Goal: Task Accomplishment & Management: Use online tool/utility

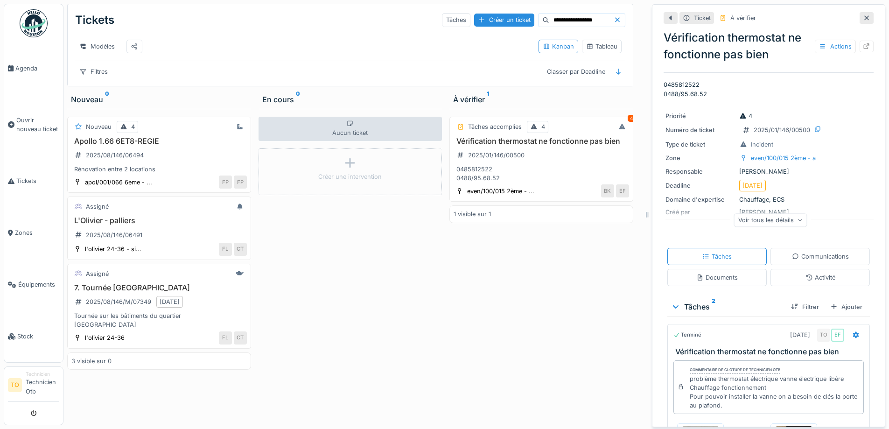
click at [582, 20] on input "**********" at bounding box center [581, 20] width 64 height 13
type input "*"
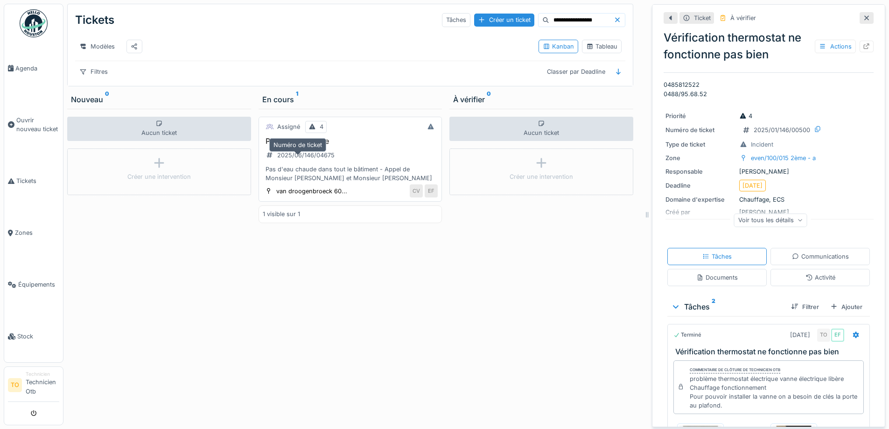
click at [309, 160] on div "2025/06/146/04675" at bounding box center [305, 155] width 57 height 9
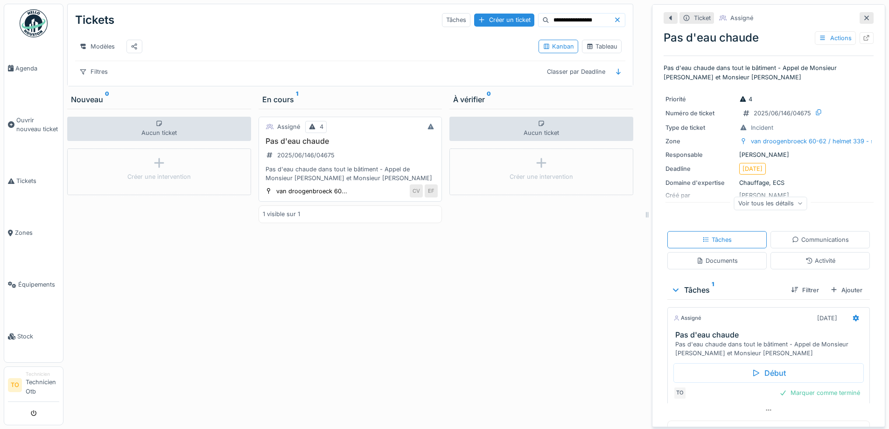
click at [294, 182] on div "Pas d'eau chaude dans tout le bâtiment - Appel de Monsieur [PERSON_NAME] et Mon…" at bounding box center [350, 174] width 175 height 18
click at [291, 181] on div "Pas d'eau chaude dans tout le bâtiment - Appel de Monsieur [PERSON_NAME] et Mon…" at bounding box center [350, 174] width 175 height 18
click at [289, 160] on div "2025/06/146/04675" at bounding box center [305, 155] width 57 height 9
click at [284, 131] on div "Assigné" at bounding box center [288, 126] width 23 height 9
click at [266, 130] on icon at bounding box center [269, 127] width 7 height 6
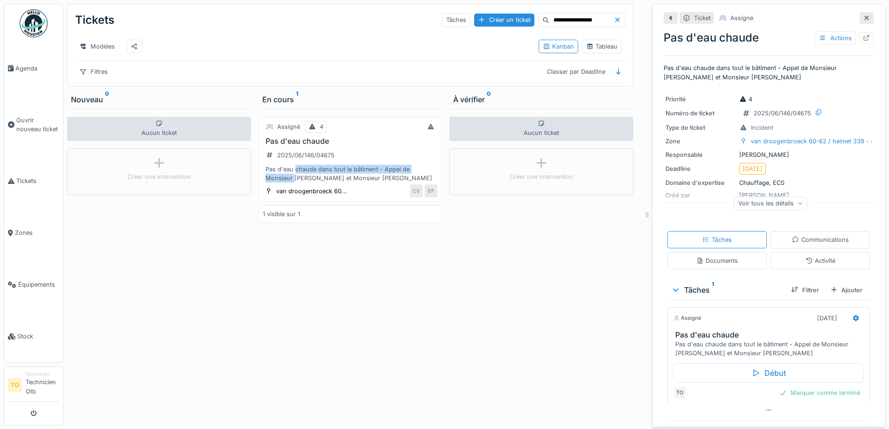
click at [273, 104] on div "En cours 1" at bounding box center [350, 99] width 176 height 11
click at [711, 345] on div "Pas d'eau chaude dans tout le bâtiment - Appel de Monsieur [PERSON_NAME] et Mon…" at bounding box center [770, 349] width 190 height 18
click at [690, 284] on div "Tâches 1" at bounding box center [727, 289] width 112 height 11
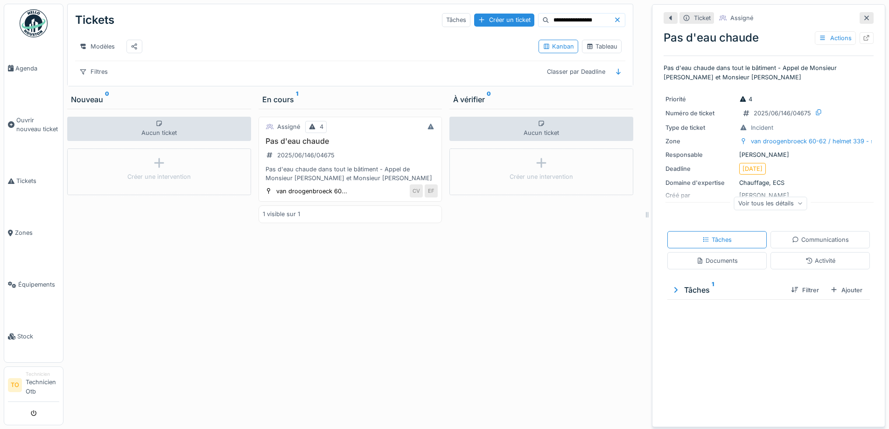
click at [690, 284] on div "Tâches 1" at bounding box center [727, 289] width 112 height 11
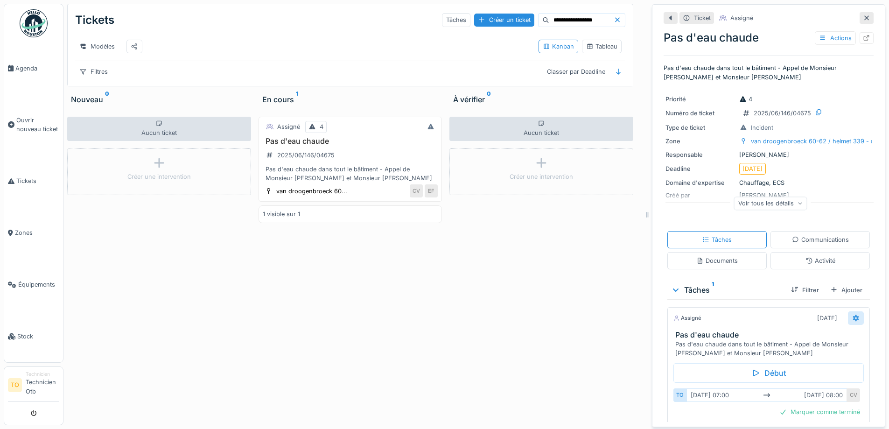
click at [852, 315] on icon at bounding box center [855, 318] width 7 height 6
drag, startPoint x: 506, startPoint y: 328, endPoint x: 537, endPoint y: 322, distance: 32.3
click at [508, 328] on div "Aucun ticket Créer une intervention" at bounding box center [541, 267] width 184 height 316
click at [718, 330] on h3 "Pas d'eau chaude" at bounding box center [770, 334] width 190 height 9
click at [494, 326] on div "Aucun ticket Créer une intervention" at bounding box center [541, 267] width 184 height 316
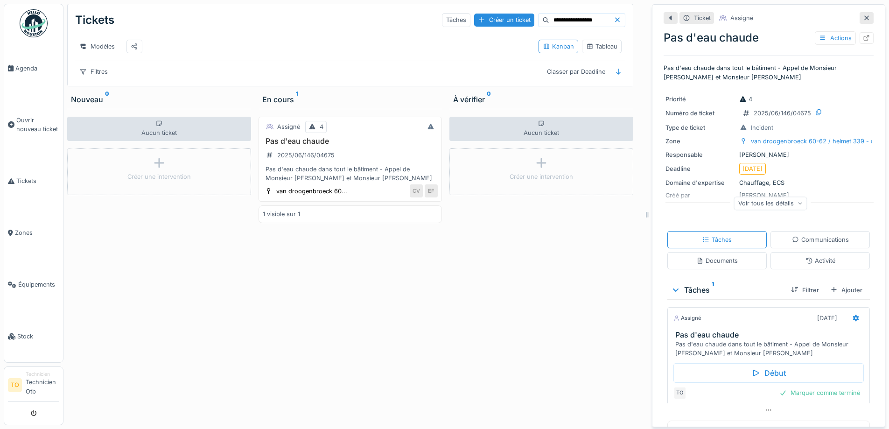
scroll to position [7, 0]
click at [310, 139] on h3 "Pas d'eau chaude" at bounding box center [350, 141] width 175 height 9
click at [302, 153] on div "2025/06/146/04675" at bounding box center [305, 155] width 57 height 9
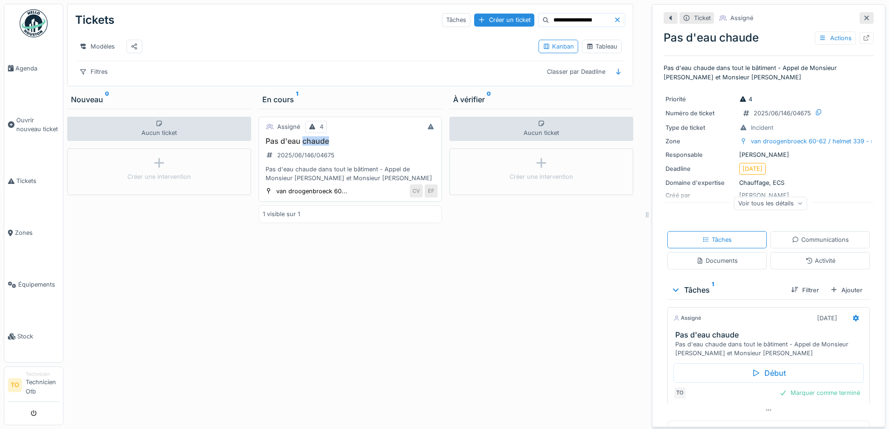
click at [342, 137] on h3 "Pas d'eau chaude" at bounding box center [350, 141] width 175 height 9
drag, startPoint x: 296, startPoint y: 139, endPoint x: 243, endPoint y: 255, distance: 128.2
click at [238, 261] on div "Aucun ticket Créer une intervention" at bounding box center [159, 267] width 184 height 316
click at [275, 171] on div "Pas d'eau chaude dans tout le bâtiment - Appel de Monsieur [PERSON_NAME] et Mon…" at bounding box center [350, 174] width 175 height 18
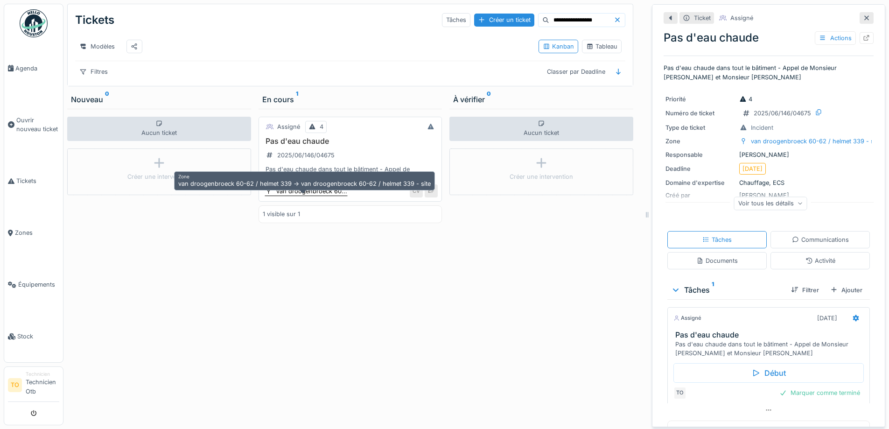
click at [289, 190] on div "van droogenbroeck 60..." at bounding box center [311, 191] width 71 height 9
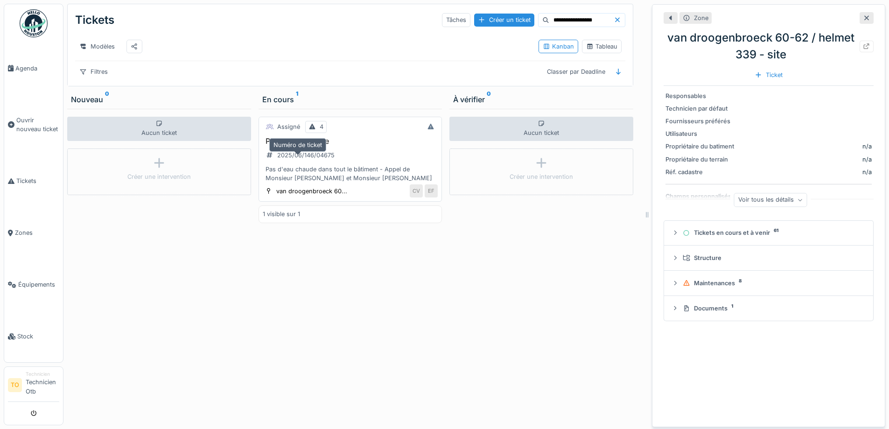
click at [286, 152] on div "2025/06/146/04675" at bounding box center [305, 155] width 57 height 9
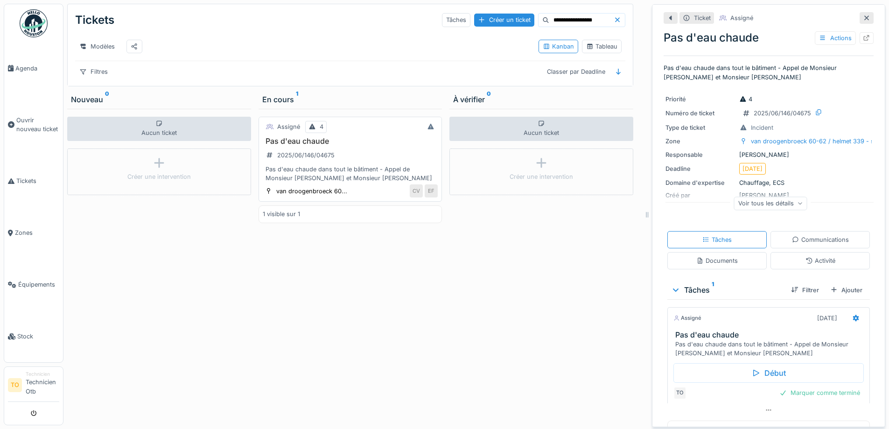
click at [282, 139] on h3 "Pas d'eau chaude" at bounding box center [350, 141] width 175 height 9
click at [717, 235] on div "Tâches" at bounding box center [716, 239] width 29 height 9
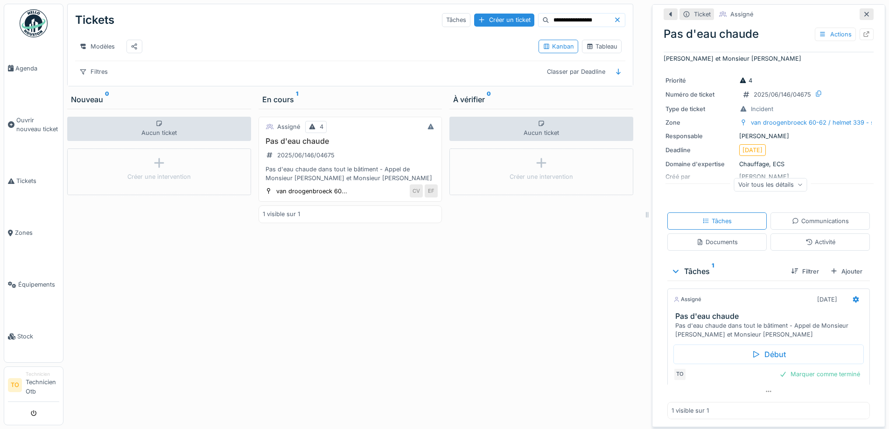
click at [580, 17] on input "**********" at bounding box center [581, 20] width 64 height 13
type input "*"
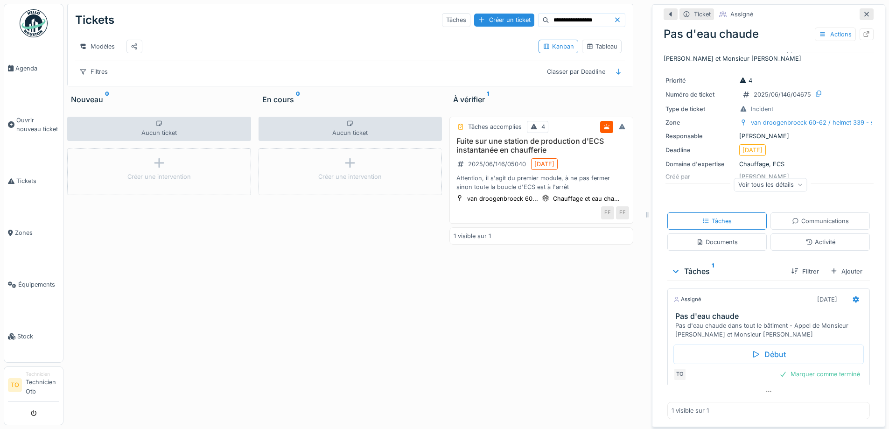
scroll to position [0, 0]
click at [478, 154] on h3 "Fuite sur une station de production d'ECS instantanée en chaufferie" at bounding box center [540, 146] width 175 height 18
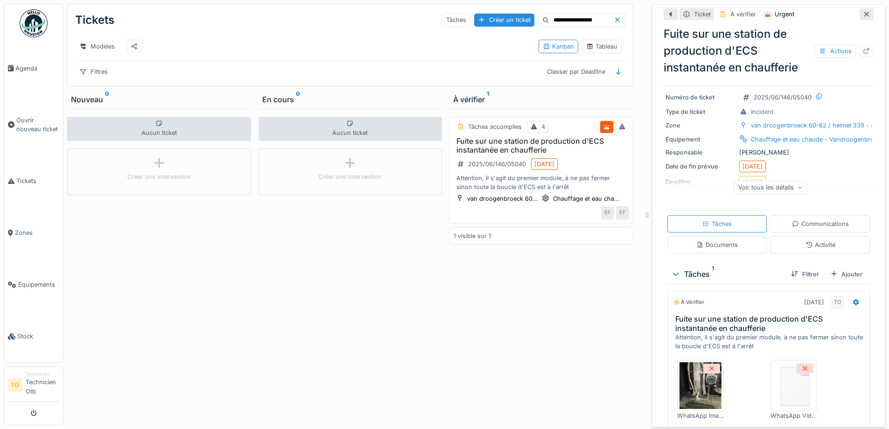
scroll to position [187, 0]
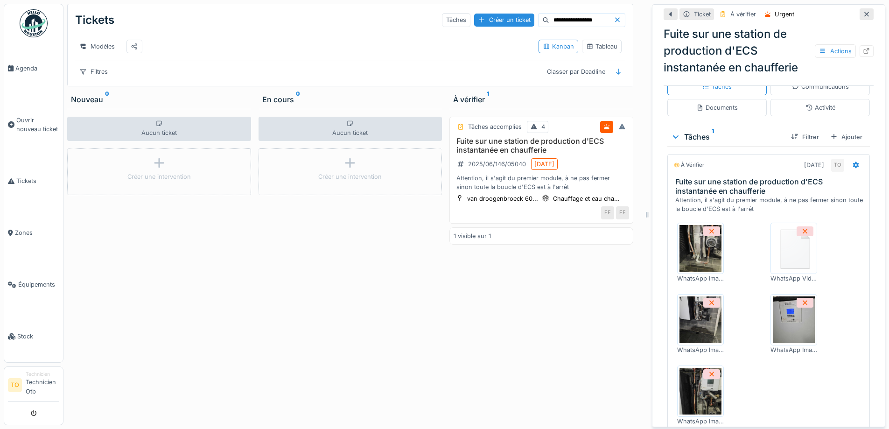
click at [697, 250] on img at bounding box center [700, 248] width 42 height 47
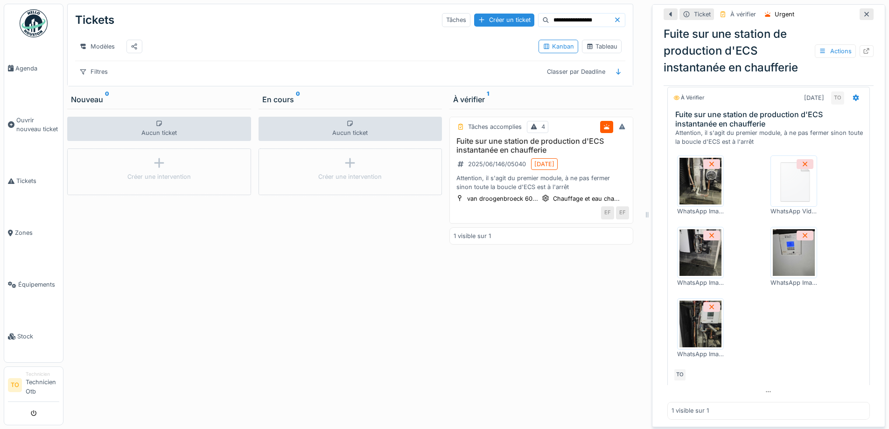
scroll to position [209, 0]
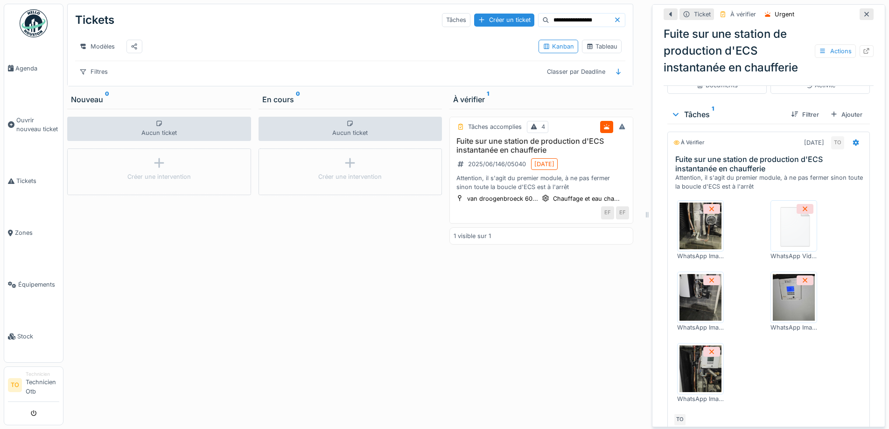
click at [586, 14] on input "**********" at bounding box center [581, 20] width 64 height 13
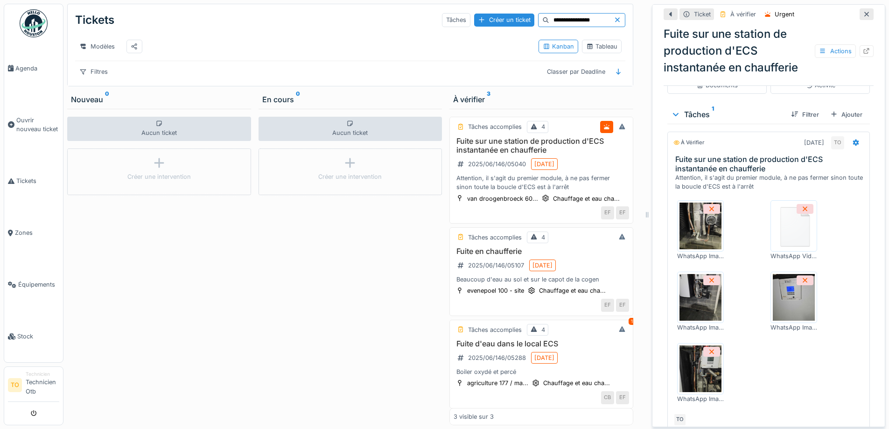
type input "**********"
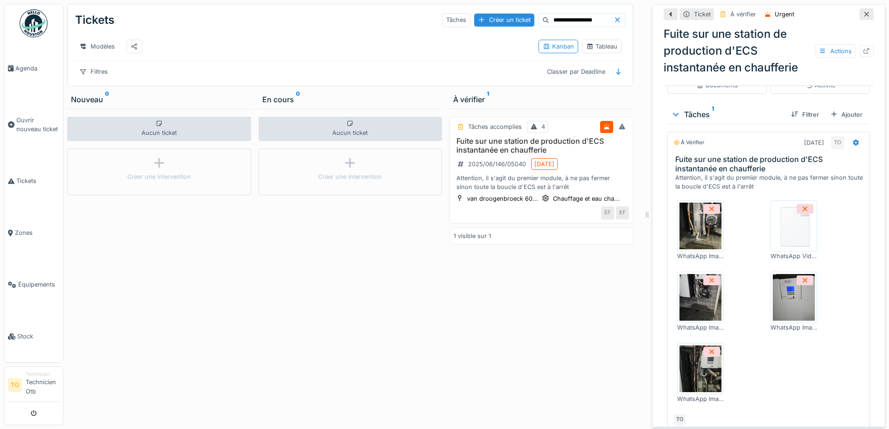
click at [841, 50] on div "Actions" at bounding box center [835, 51] width 41 height 14
click at [863, 48] on icon at bounding box center [866, 51] width 7 height 6
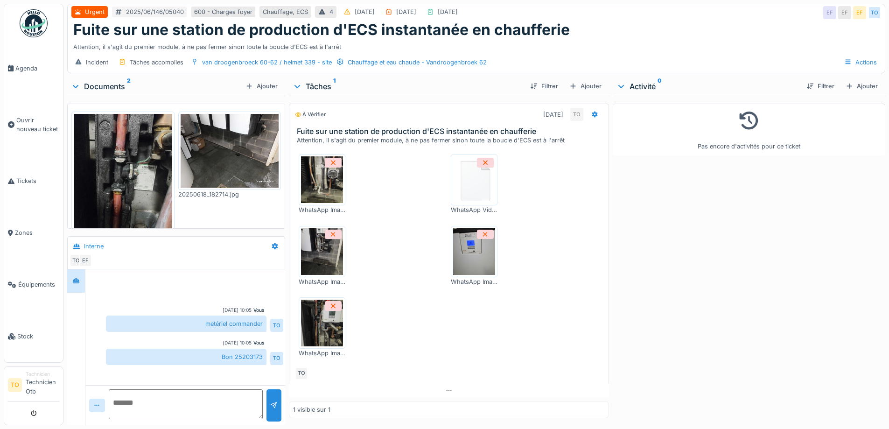
scroll to position [7, 0]
click at [333, 177] on img at bounding box center [322, 179] width 42 height 47
